Goal: Task Accomplishment & Management: Find specific page/section

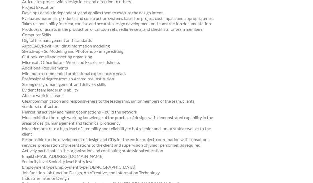
scroll to position [775, 0]
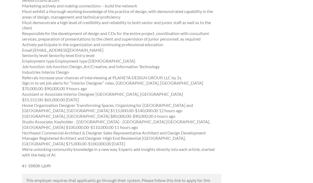
scroll to position [798, 0]
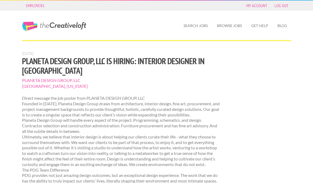
scroll to position [798, 0]
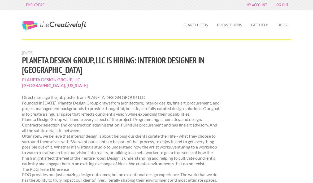
scroll to position [0, 0]
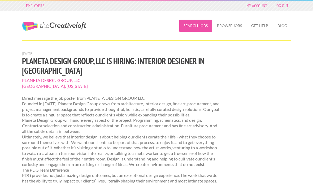
click at [195, 23] on link "Search Jobs" at bounding box center [195, 26] width 33 height 12
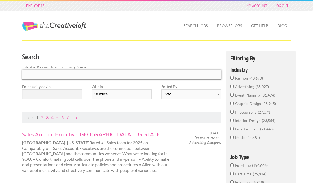
click at [38, 74] on input "Search" at bounding box center [122, 75] width 200 height 10
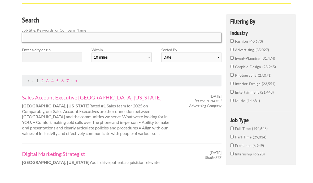
scroll to position [4, 0]
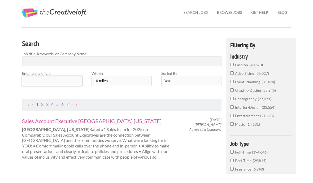
click at [47, 85] on input "text" at bounding box center [52, 90] width 60 height 10
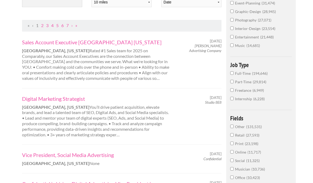
scroll to position [0, 0]
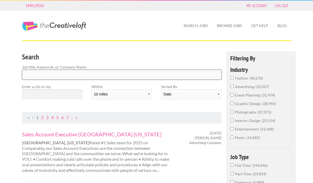
click at [33, 74] on input "Search" at bounding box center [122, 75] width 200 height 10
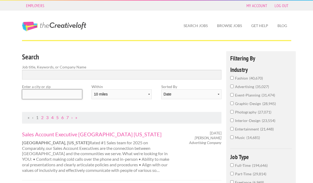
click at [41, 94] on input "text" at bounding box center [52, 94] width 60 height 10
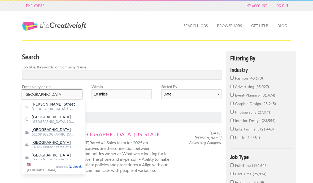
type input "boston"
drag, startPoint x: 41, startPoint y: 94, endPoint x: 46, endPoint y: 130, distance: 36.6
click at [0, 0] on html "Employers My Account Log Out The Creative Loft Search Jobs Browse Jobs Get Help…" at bounding box center [156, 91] width 313 height 183
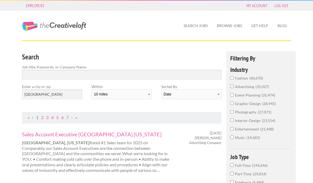
click at [46, 131] on link "Sales Account Executive Indianapolis Indiana" at bounding box center [95, 134] width 147 height 7
